Goal: Check status: Check status

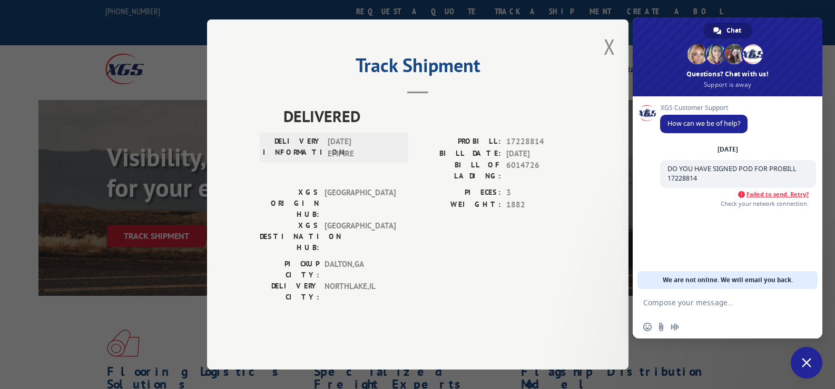
click at [761, 197] on span "Failed to send. Retry?" at bounding box center [778, 194] width 62 height 7
drag, startPoint x: 668, startPoint y: 170, endPoint x: 793, endPoint y: 179, distance: 125.2
click at [793, 179] on span "DO YOU HAVE SIGNED POD FOR PROBILL 17228814" at bounding box center [738, 174] width 156 height 28
copy span "DO YOU HAVE SIGNED POD FOR PROBILL 17228814"
click at [799, 359] on span "Close chat" at bounding box center [807, 363] width 32 height 32
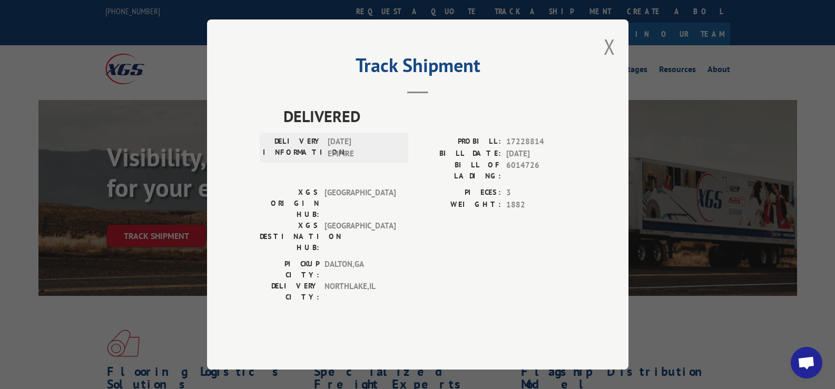
click at [805, 360] on span "Open chat" at bounding box center [806, 364] width 17 height 15
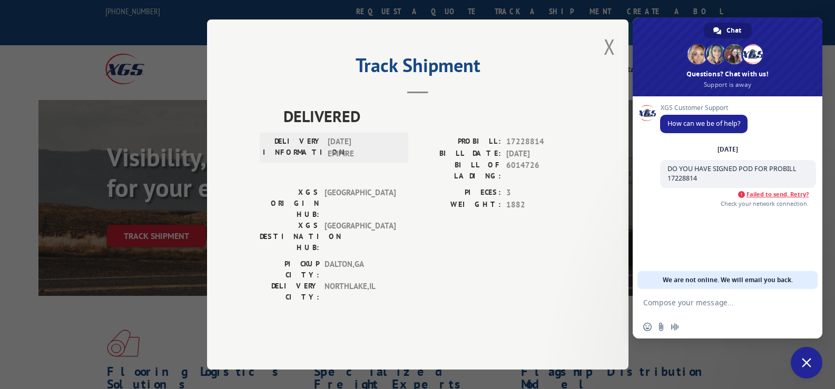
click at [799, 365] on span "Close chat" at bounding box center [807, 363] width 32 height 32
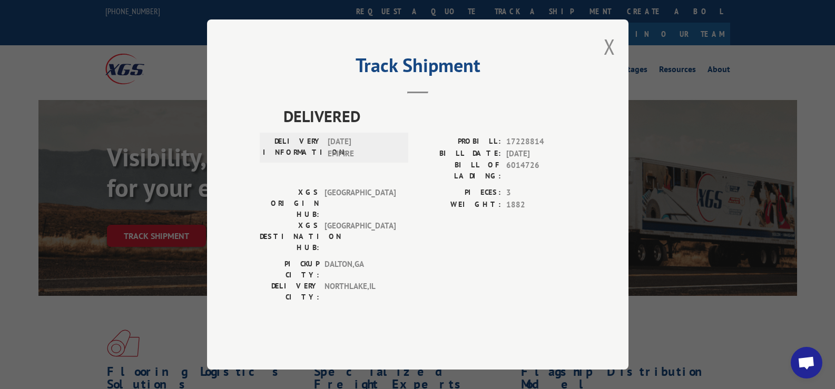
click at [799, 365] on span "Open chat" at bounding box center [806, 364] width 17 height 15
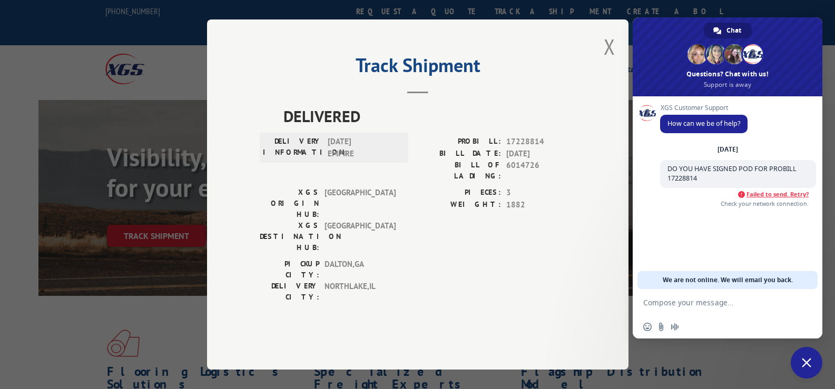
click at [769, 192] on span "Failed to send. Retry?" at bounding box center [778, 194] width 62 height 7
drag, startPoint x: 768, startPoint y: 165, endPoint x: 801, endPoint y: 177, distance: 35.0
click at [801, 177] on span "DO YOU HAVE SIGNED POD FOR PROBILL 17228814" at bounding box center [738, 174] width 156 height 28
copy span "PROBILL 17228814"
click at [808, 361] on span "Close chat" at bounding box center [806, 362] width 9 height 9
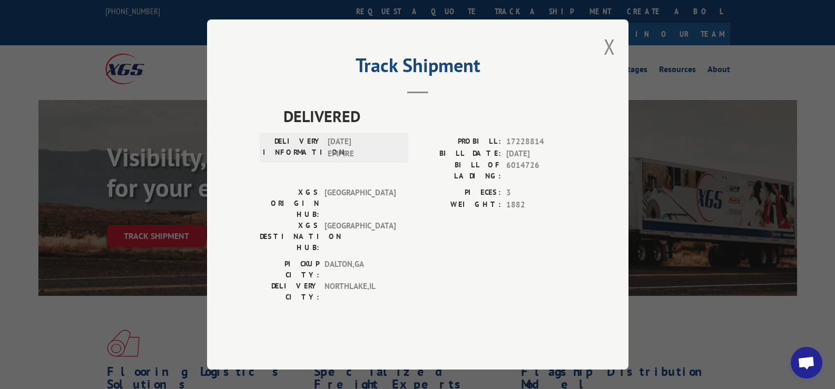
click at [814, 359] on span "Open chat" at bounding box center [806, 364] width 17 height 15
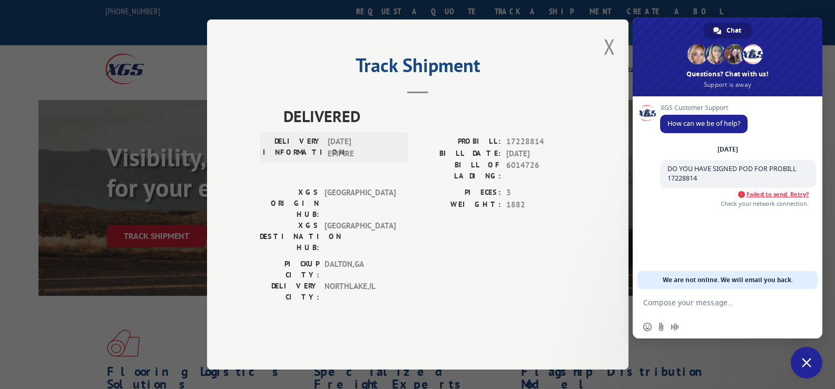
click at [806, 362] on span "Close chat" at bounding box center [806, 362] width 9 height 9
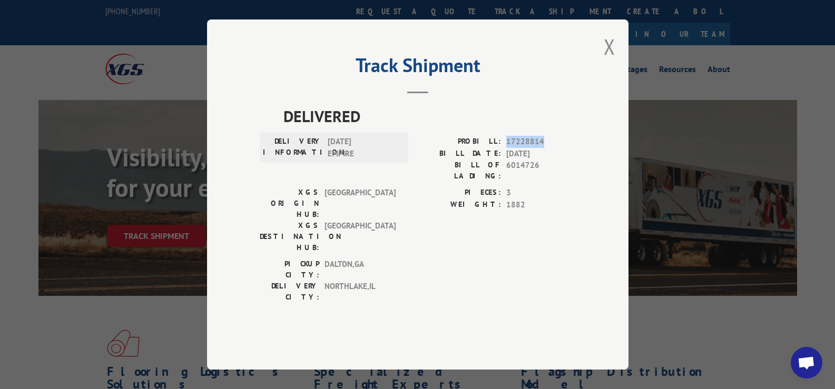
drag, startPoint x: 507, startPoint y: 165, endPoint x: 542, endPoint y: 165, distance: 34.3
click at [542, 148] on span "17228814" at bounding box center [541, 142] width 70 height 12
copy span "17228814"
click at [606, 61] on button "Close modal" at bounding box center [610, 47] width 12 height 28
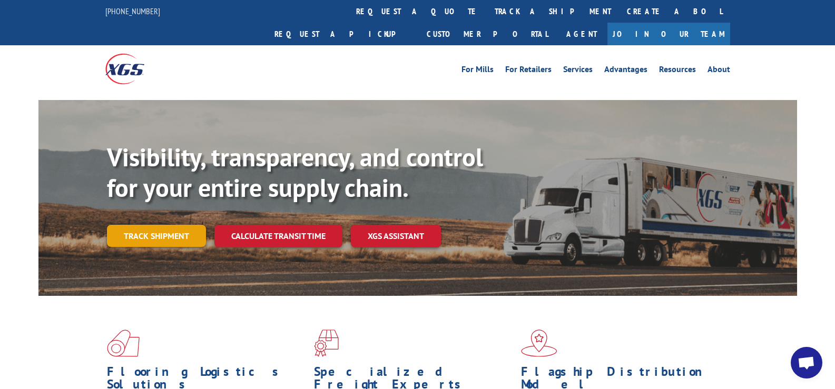
click at [162, 225] on link "Track shipment" at bounding box center [156, 236] width 99 height 22
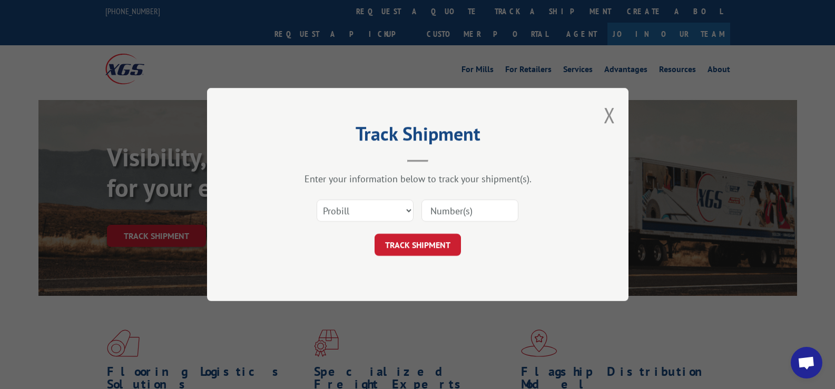
click at [454, 211] on input at bounding box center [470, 211] width 97 height 22
paste input "17228814"
type input "17228814"
click at [430, 240] on button "TRACK SHIPMENT" at bounding box center [418, 245] width 86 height 22
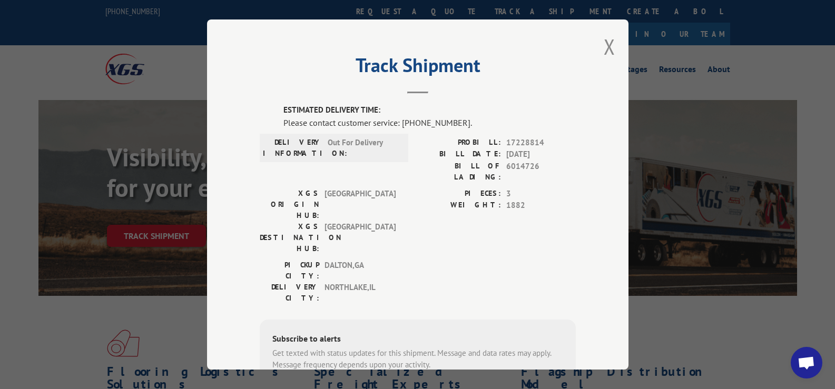
click at [615, 51] on div "Track Shipment ESTIMATED DELIVERY TIME: Please contact customer service: [PHONE…" at bounding box center [418, 194] width 422 height 350
click at [598, 51] on div "Track Shipment ESTIMATED DELIVERY TIME: Please contact customer service: [PHONE…" at bounding box center [418, 194] width 422 height 350
click at [609, 45] on button "Close modal" at bounding box center [610, 47] width 12 height 28
